Goal: Book appointment/travel/reservation

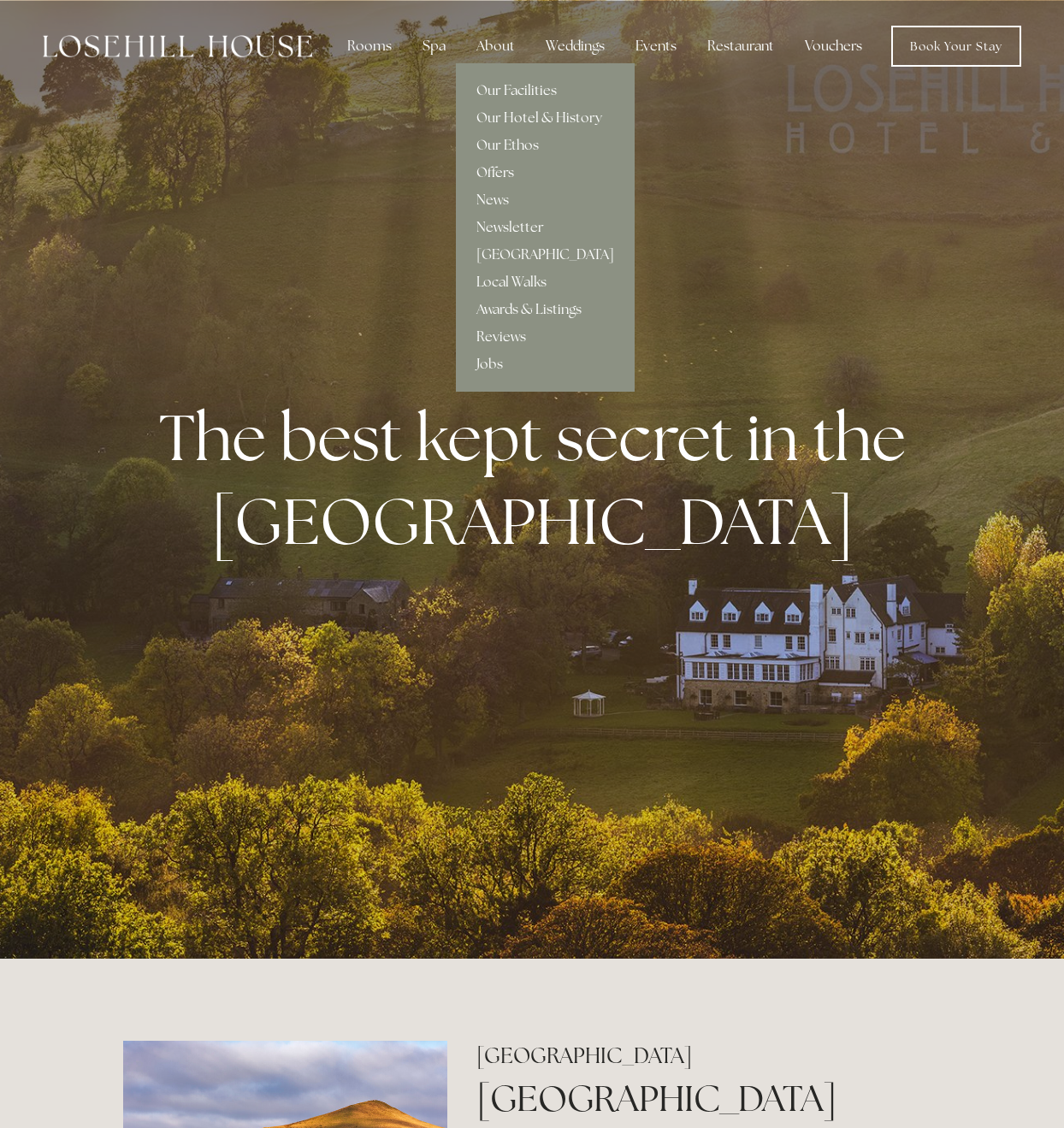
click at [495, 172] on link "Offers" at bounding box center [545, 173] width 179 height 27
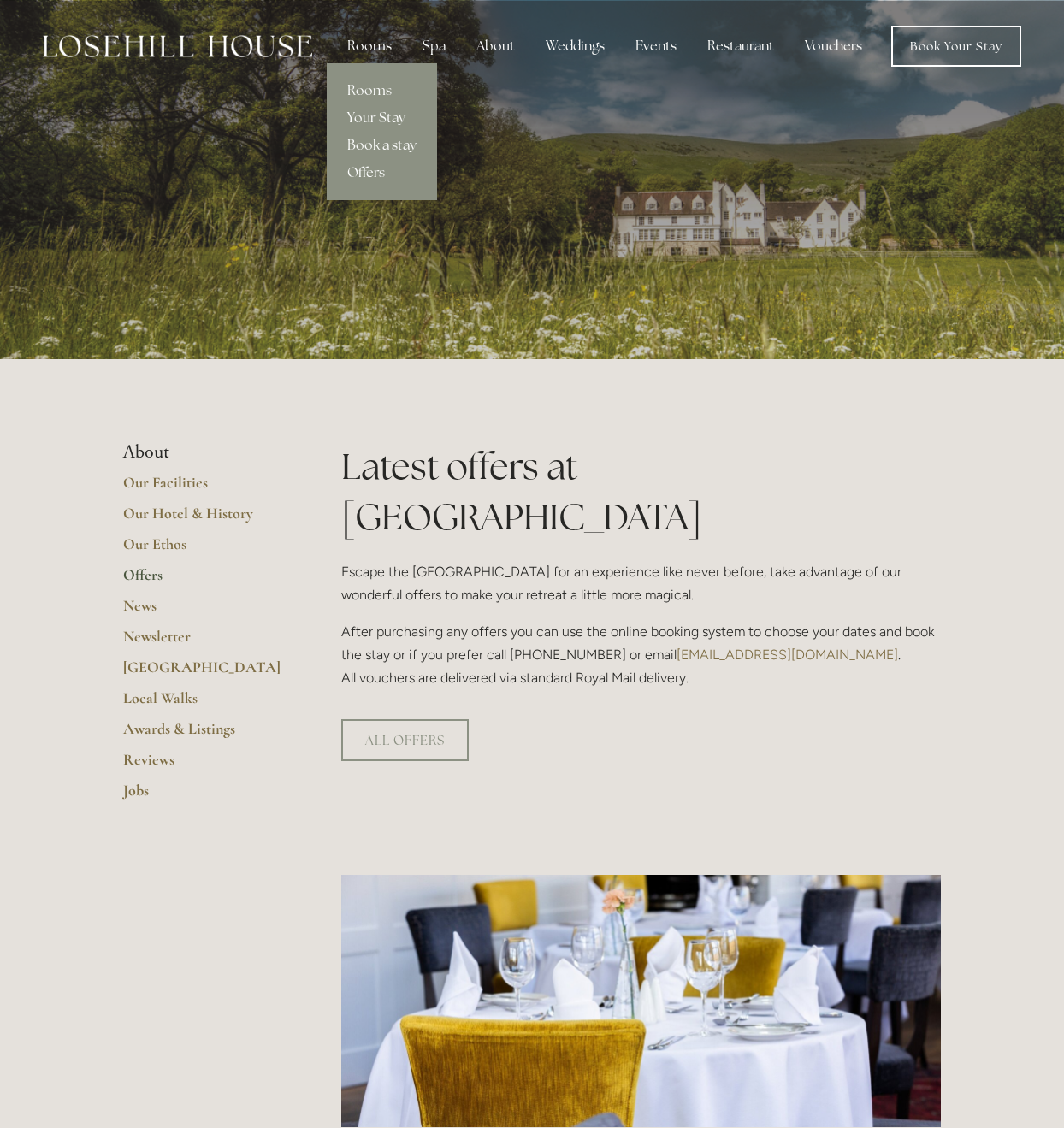
click at [375, 53] on div "Rooms" at bounding box center [369, 46] width 72 height 34
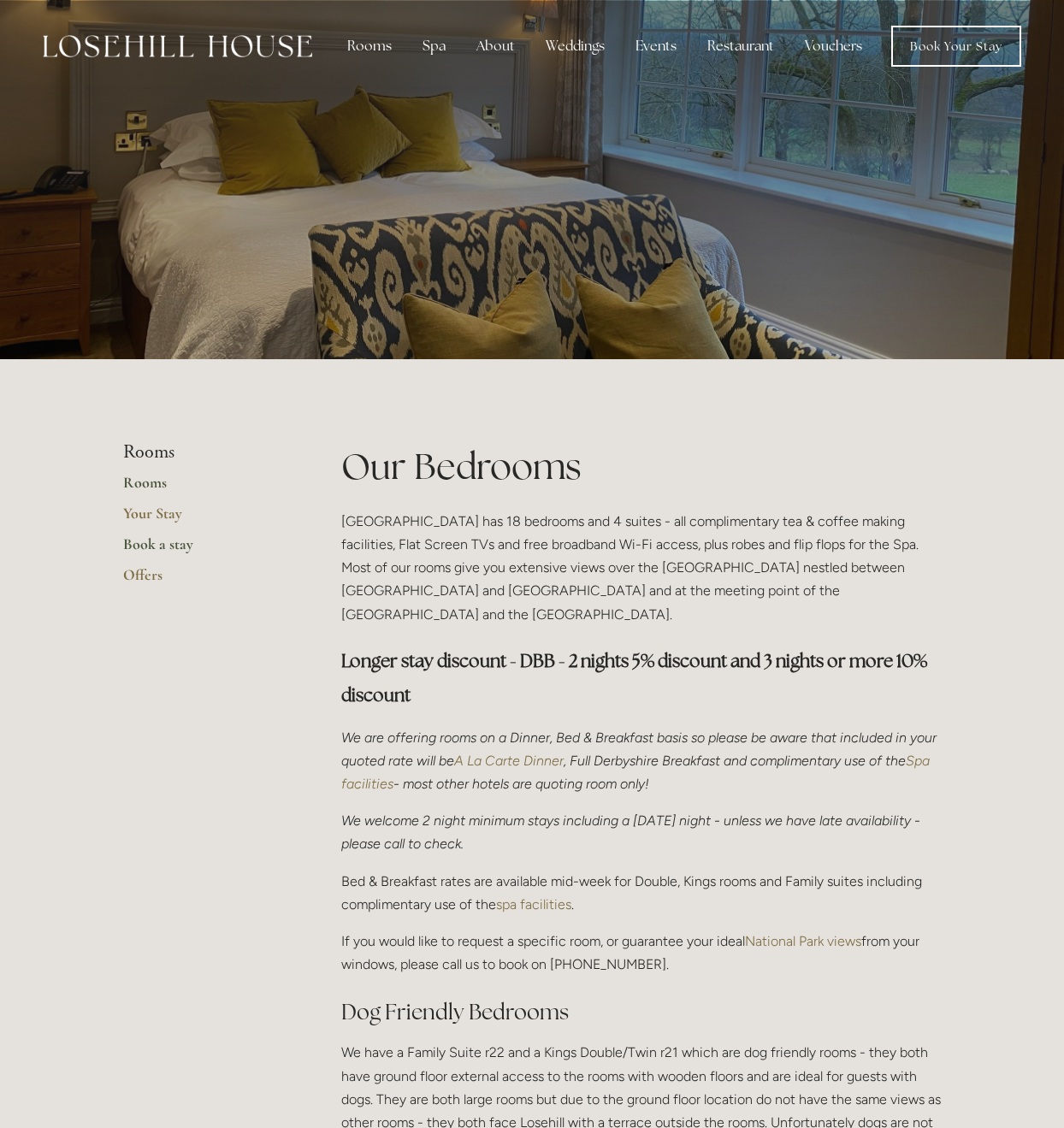
click at [174, 546] on link "Book a stay" at bounding box center [204, 549] width 163 height 30
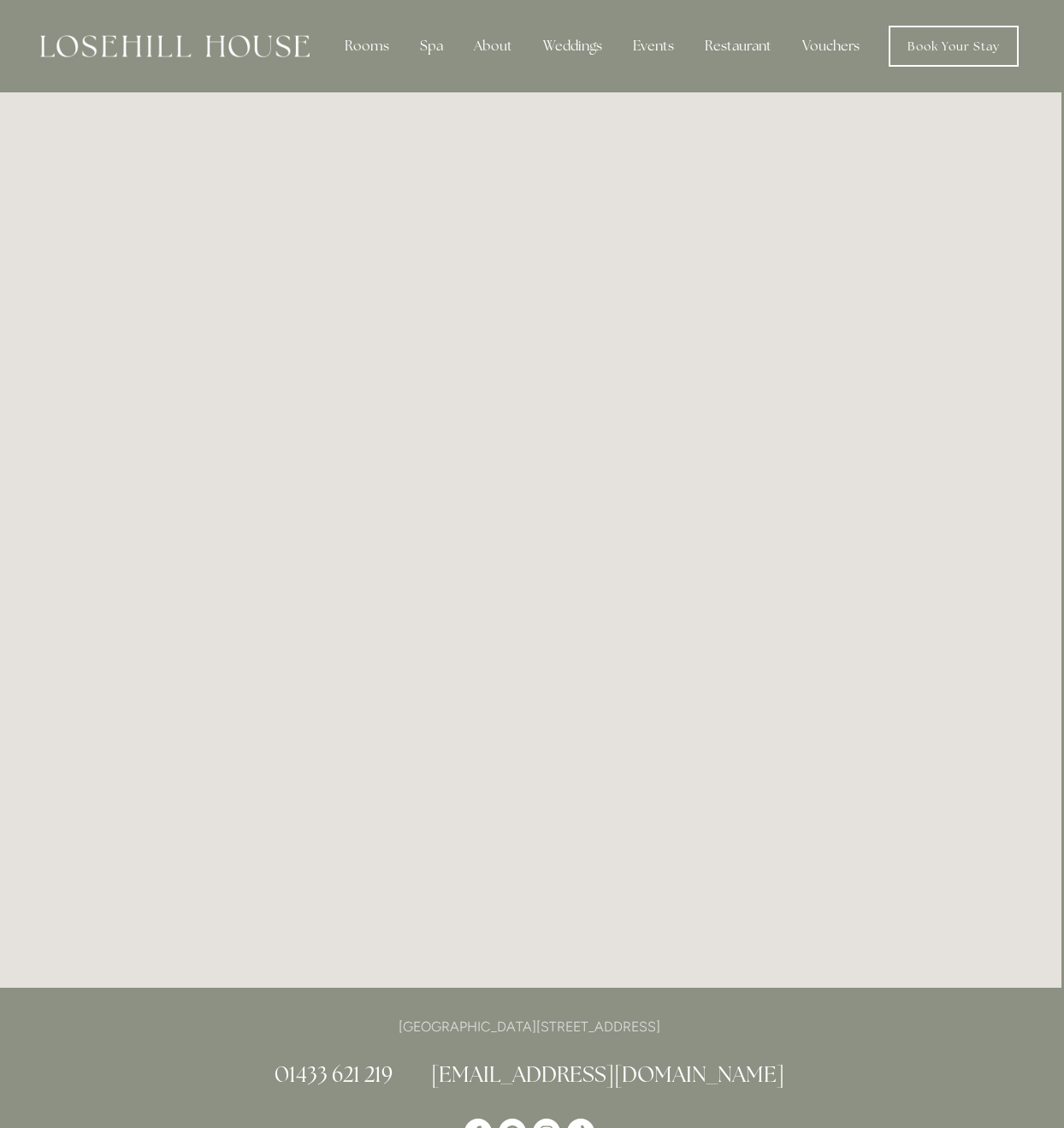
scroll to position [0, 3]
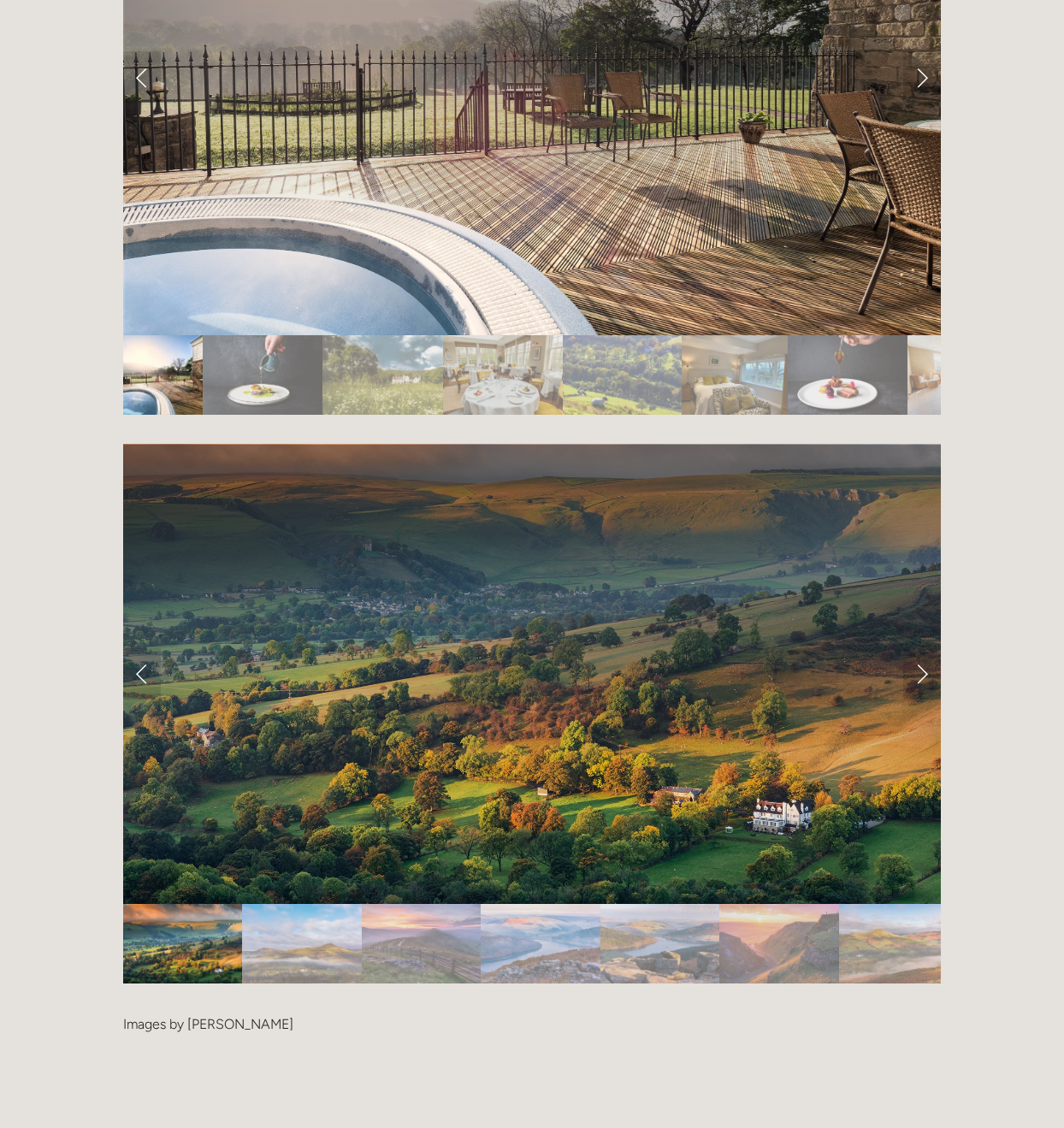
scroll to position [3582, 0]
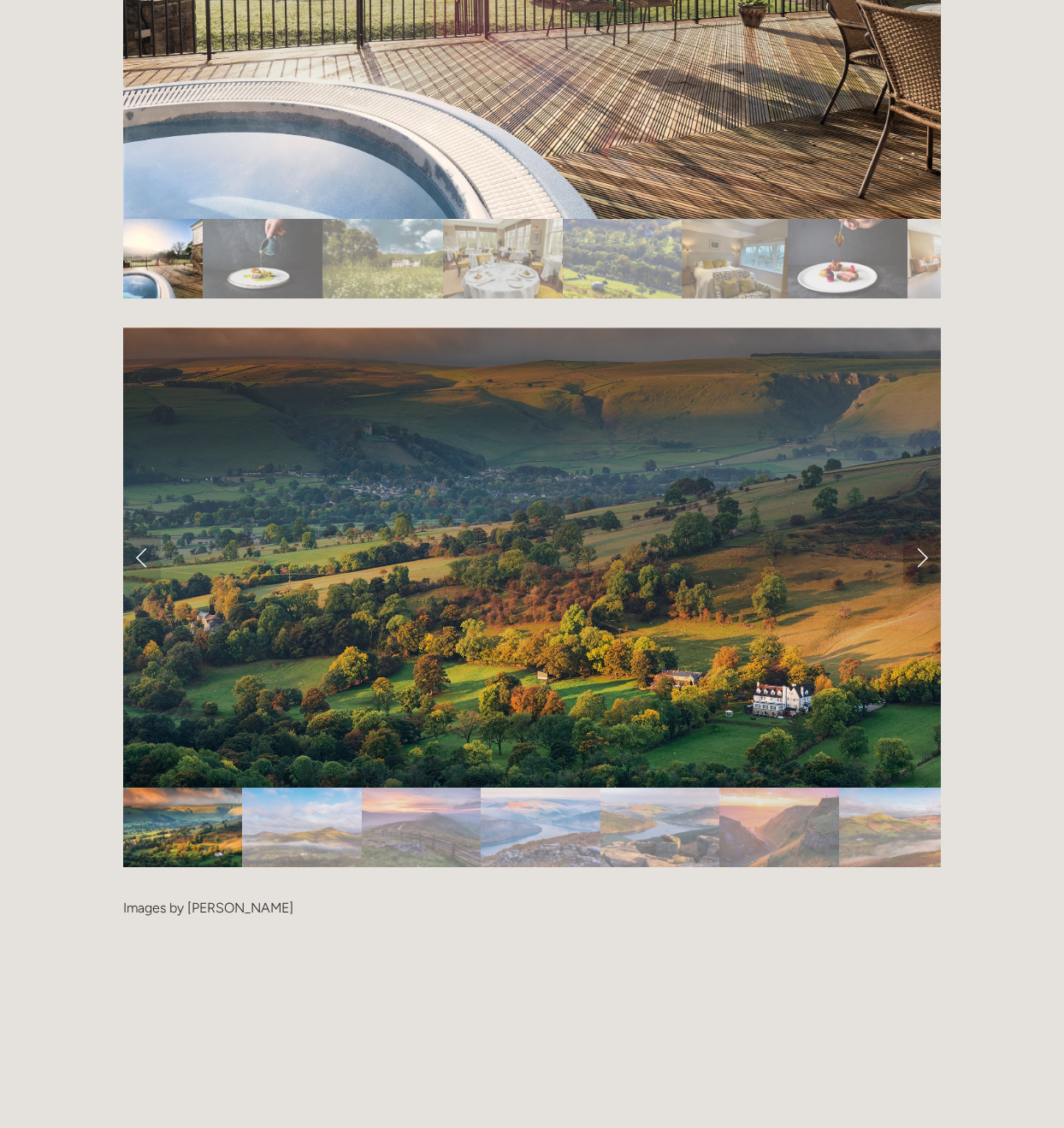
click at [923, 532] on link "Next Slide" at bounding box center [922, 558] width 37 height 51
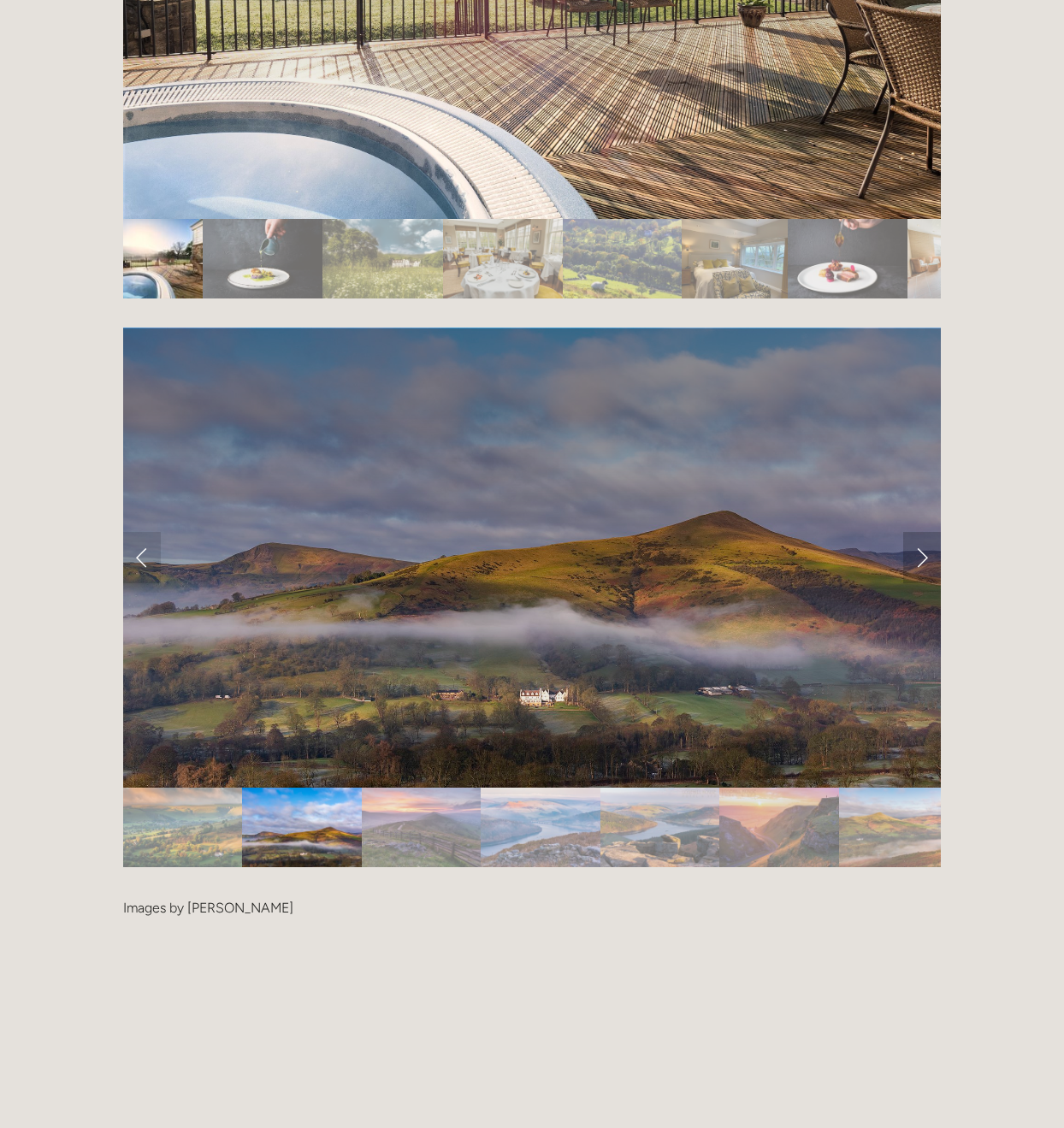
click at [924, 532] on link "Next Slide" at bounding box center [922, 558] width 37 height 51
click at [922, 532] on link "Next Slide" at bounding box center [922, 558] width 37 height 51
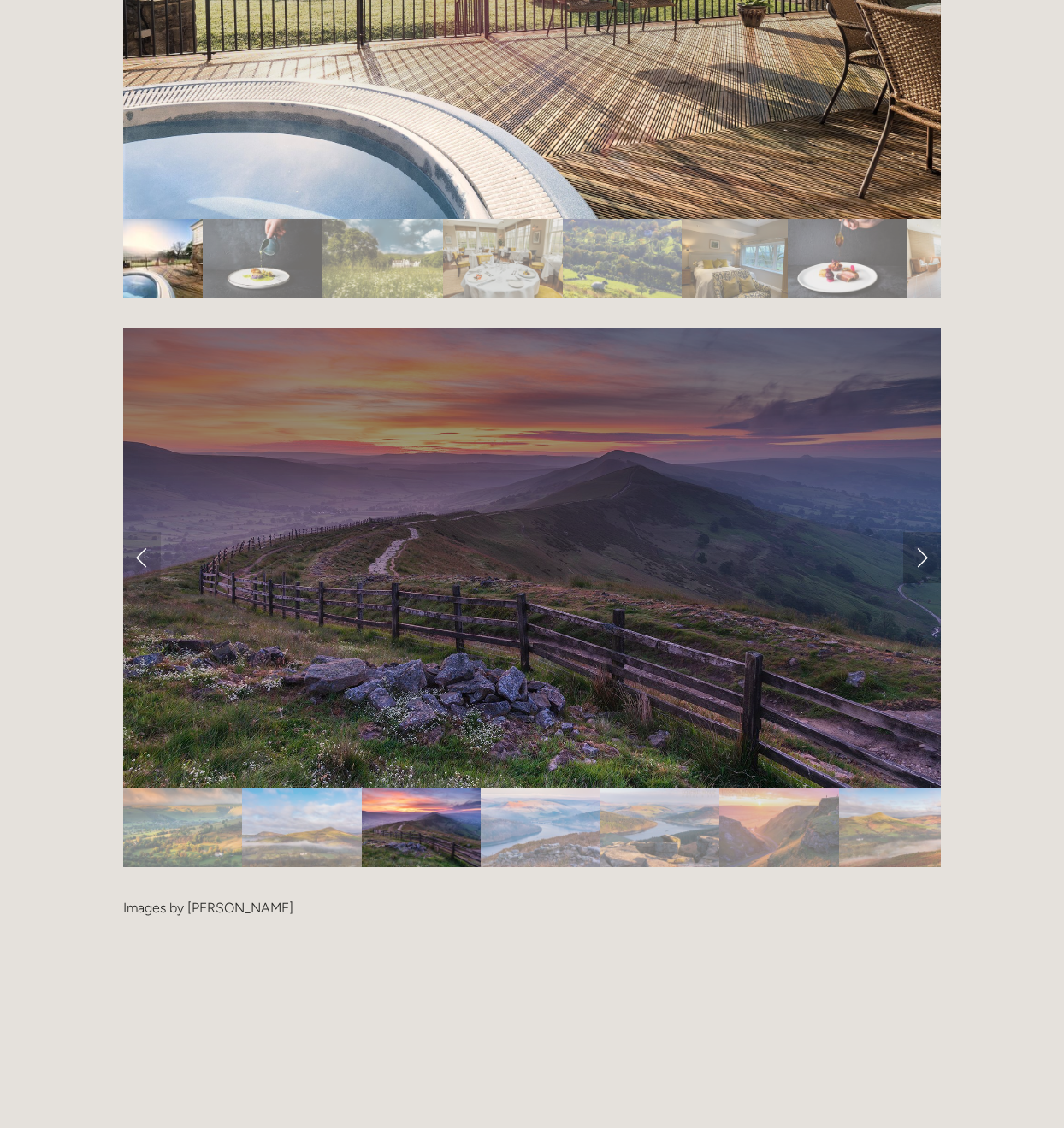
click at [924, 532] on link "Next Slide" at bounding box center [922, 558] width 37 height 51
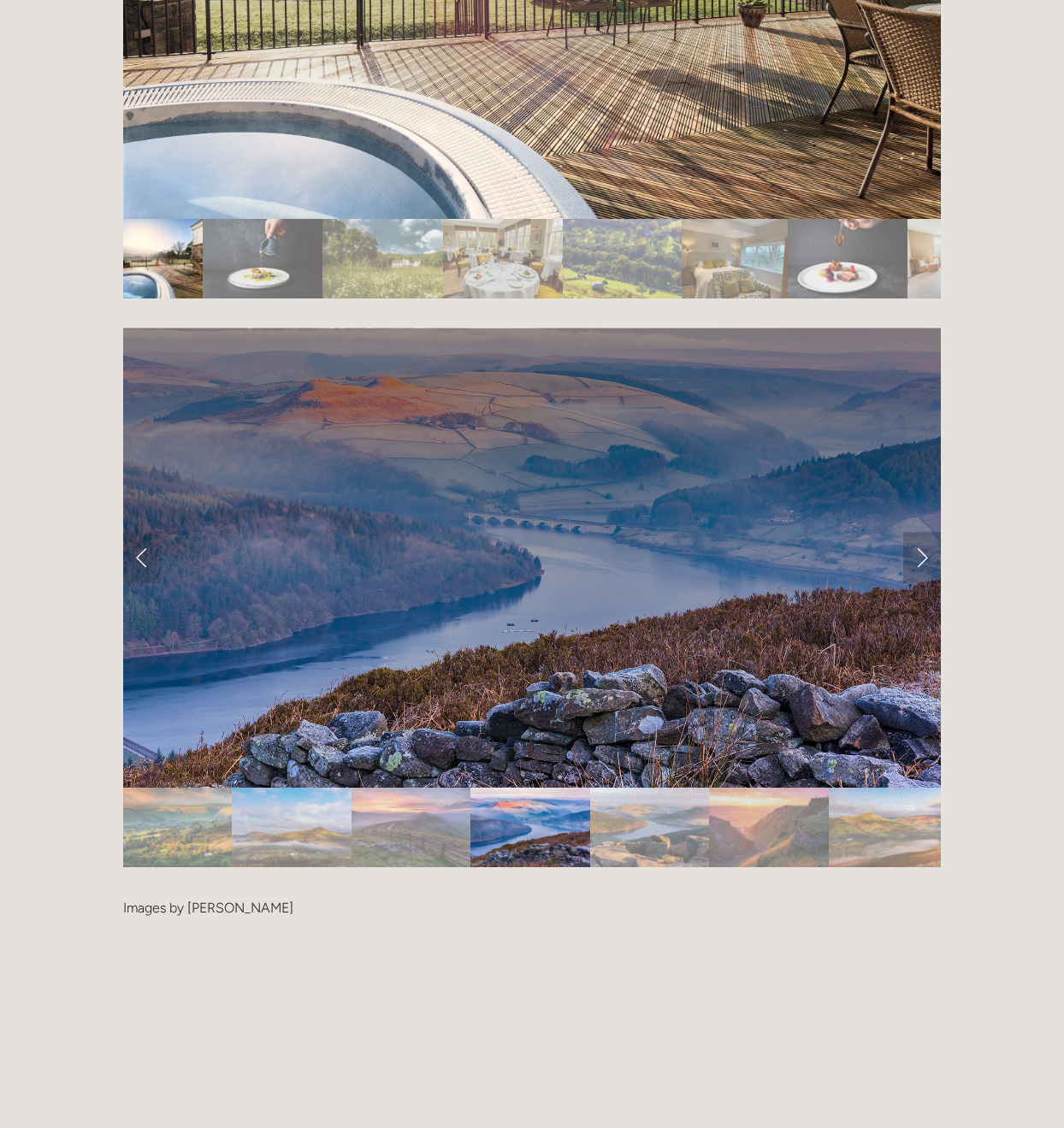
click at [923, 532] on link "Next Slide" at bounding box center [922, 558] width 37 height 51
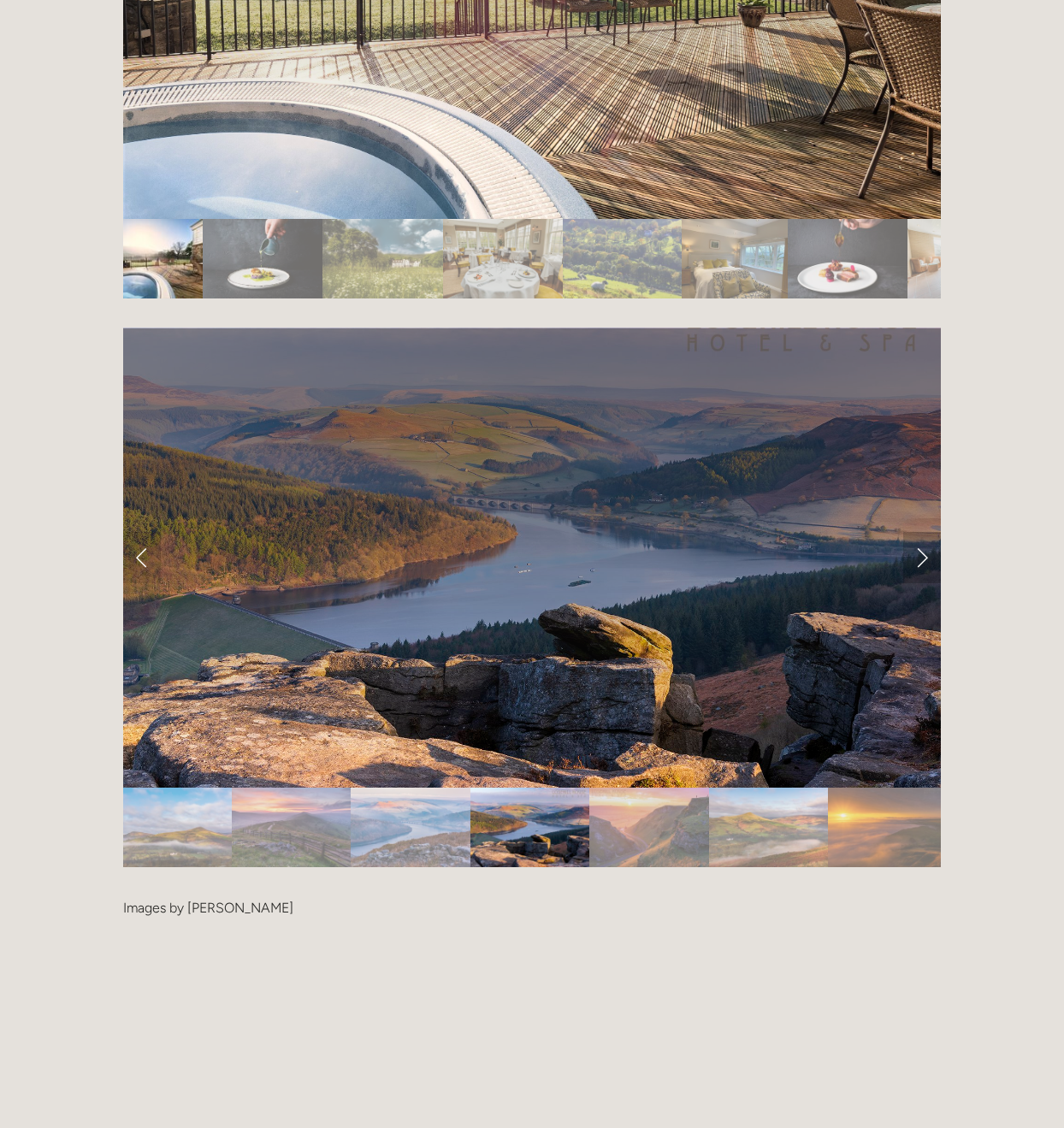
click at [923, 532] on link "Next Slide" at bounding box center [922, 558] width 37 height 51
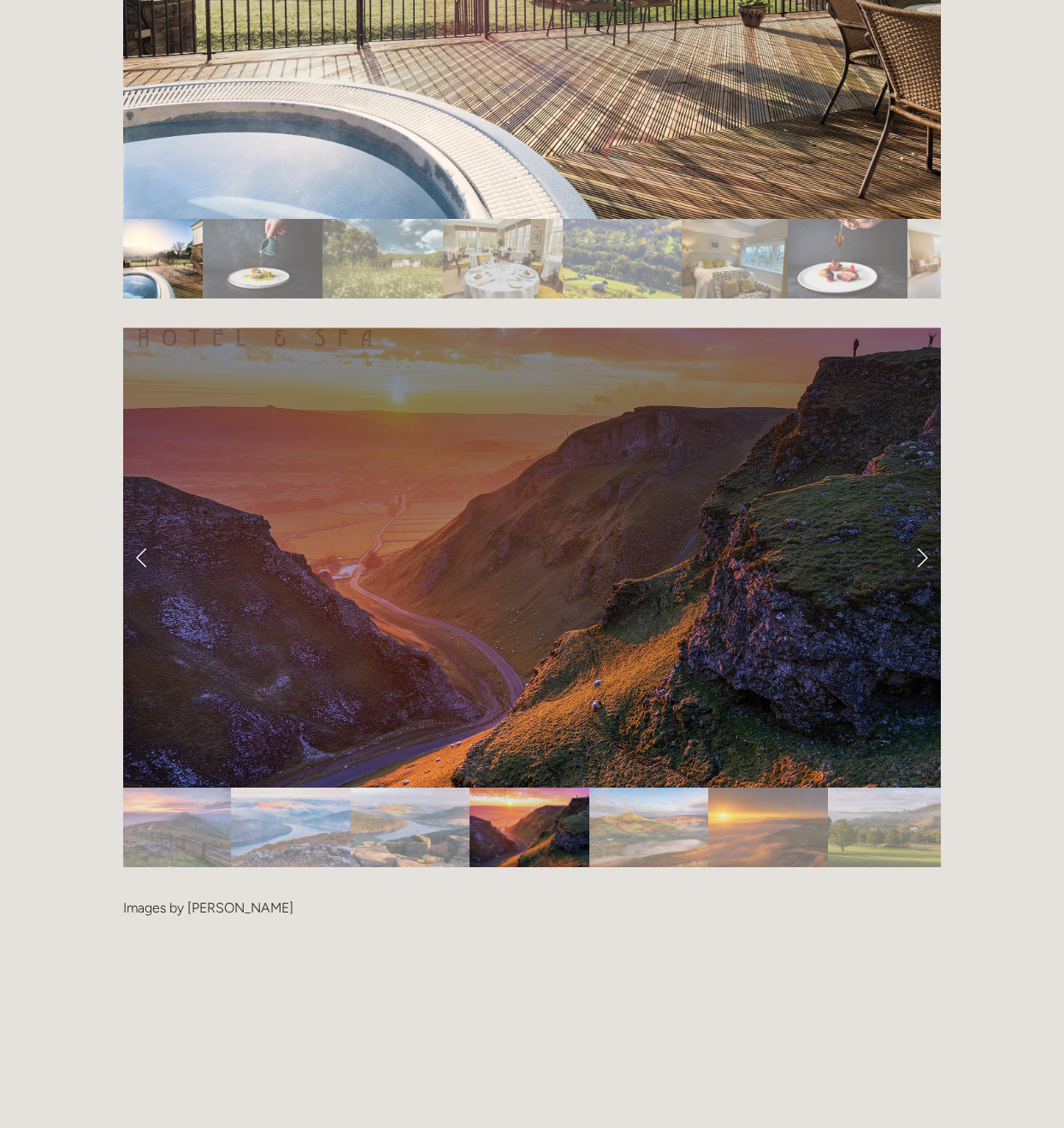
click at [923, 532] on link "Next Slide" at bounding box center [922, 558] width 37 height 51
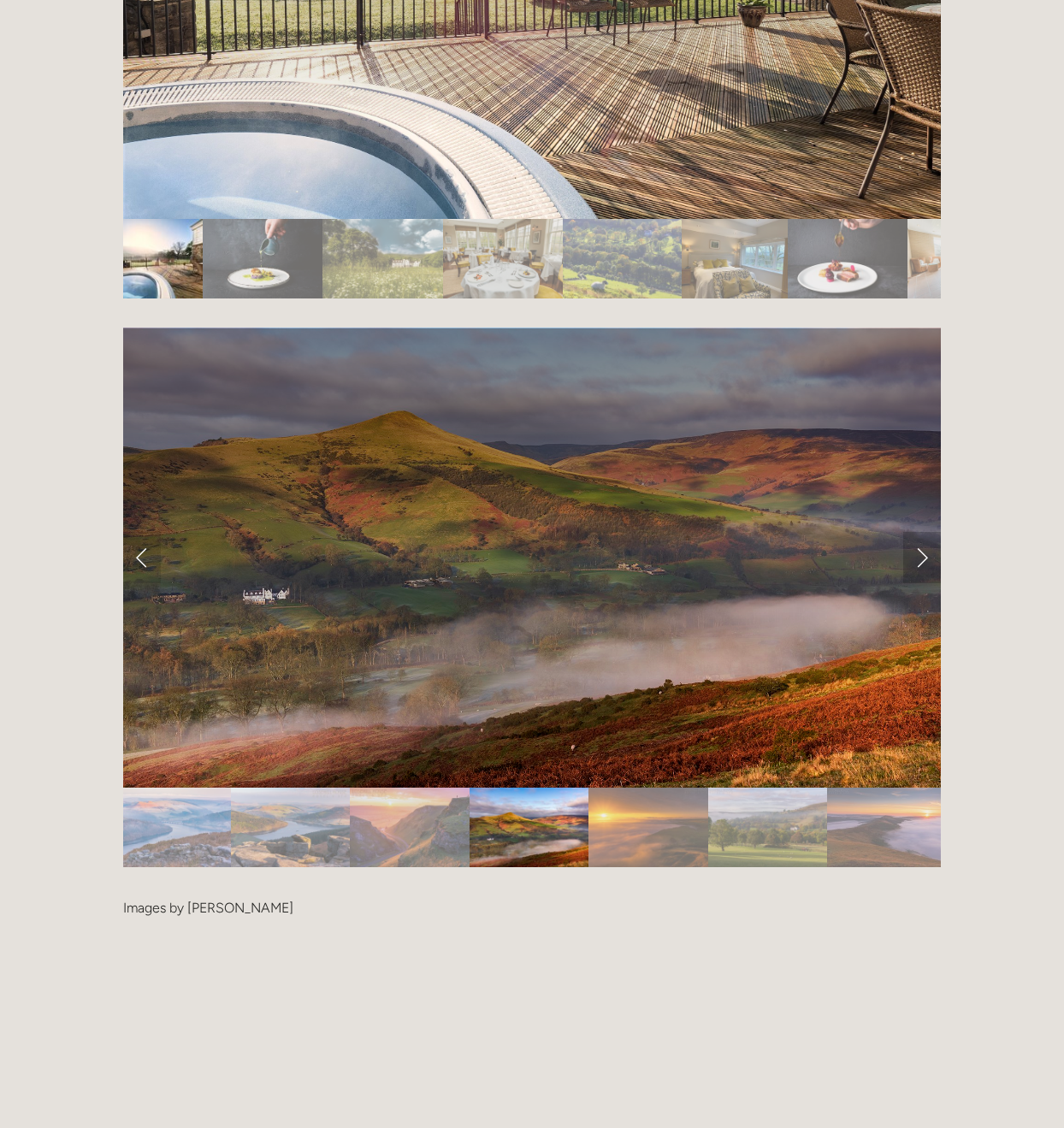
click at [923, 532] on link "Next Slide" at bounding box center [922, 558] width 37 height 51
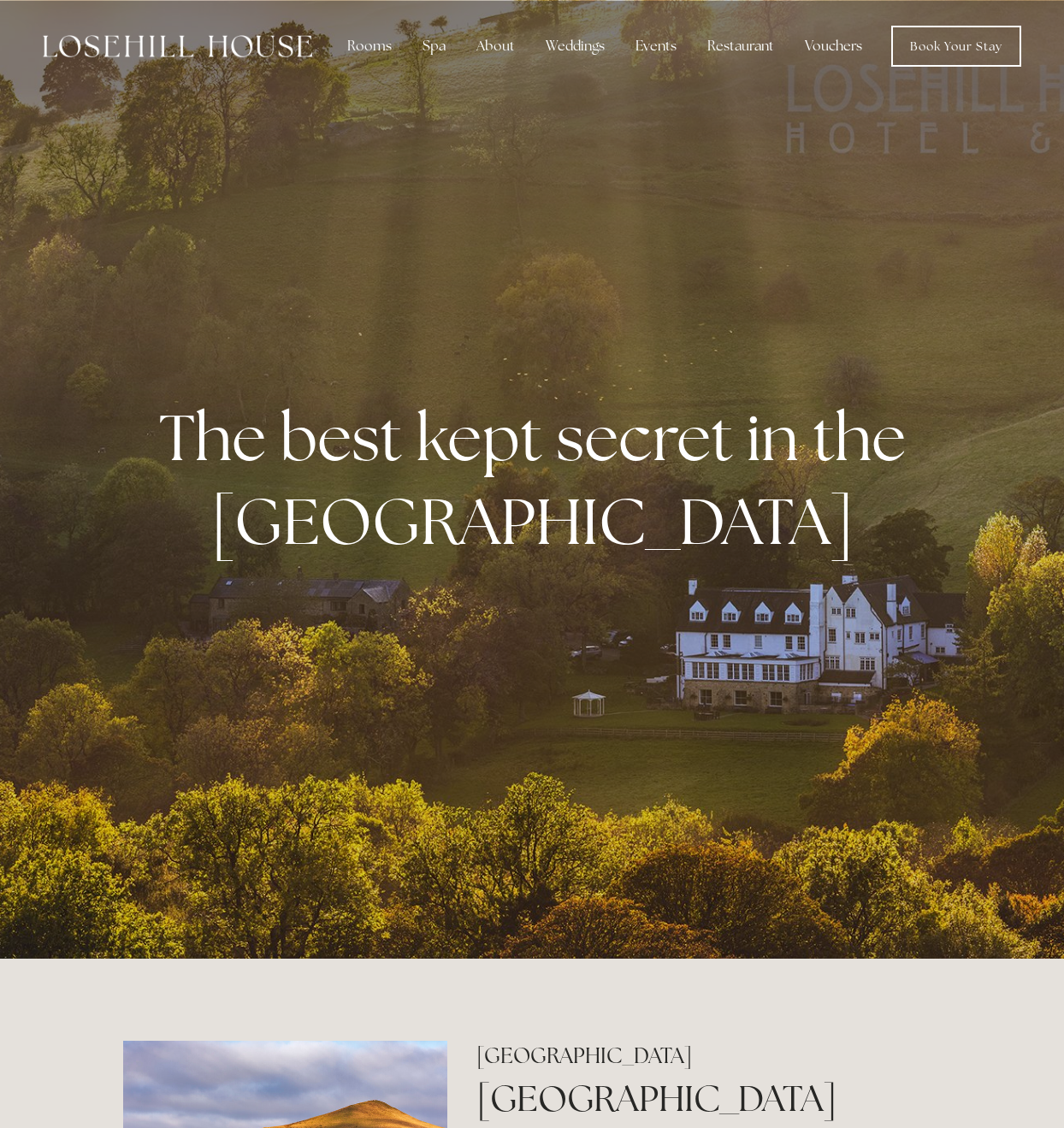
scroll to position [0, 0]
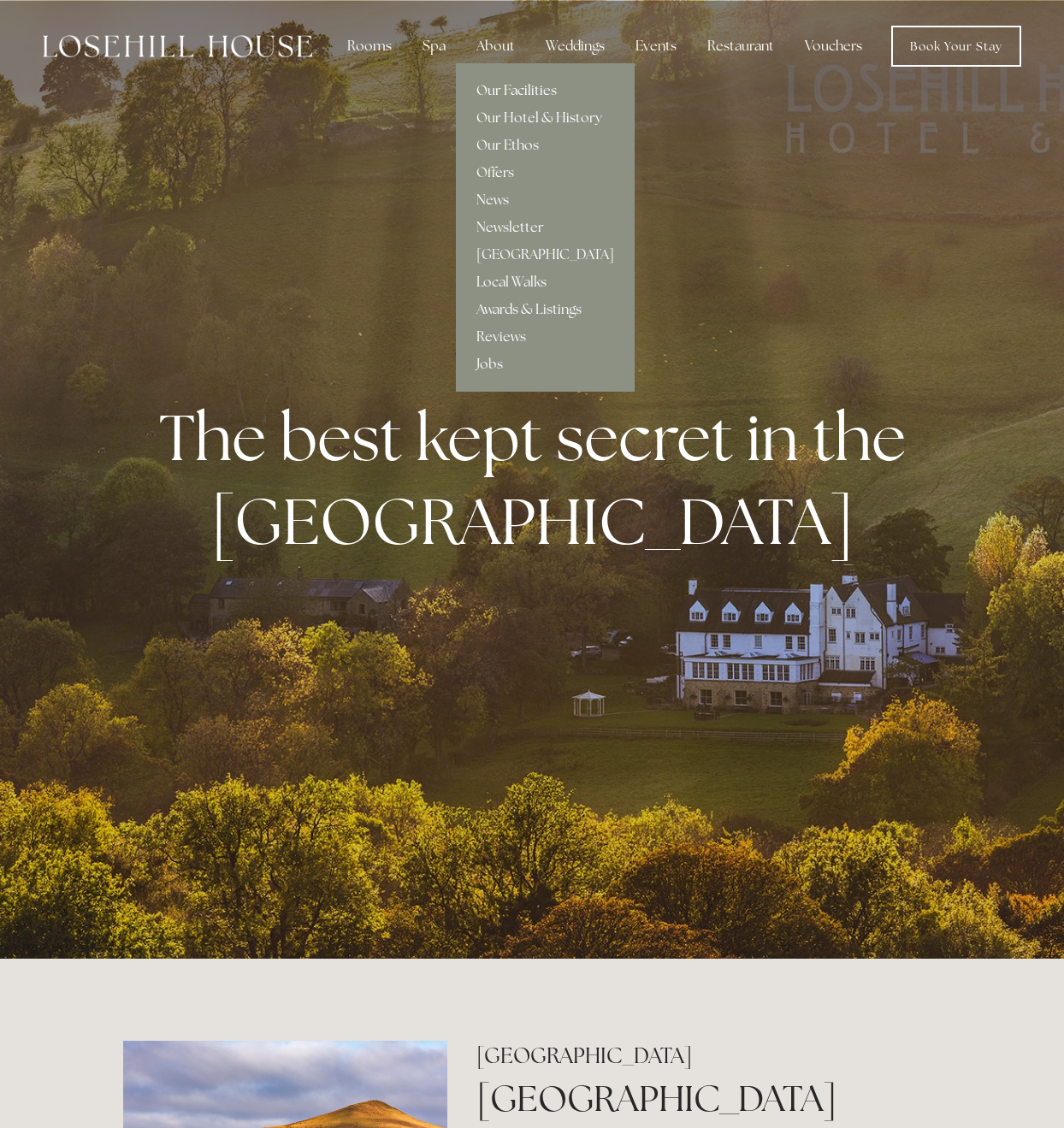
click at [504, 91] on link "Our Facilities" at bounding box center [545, 90] width 179 height 27
